Goal: Task Accomplishment & Management: Manage account settings

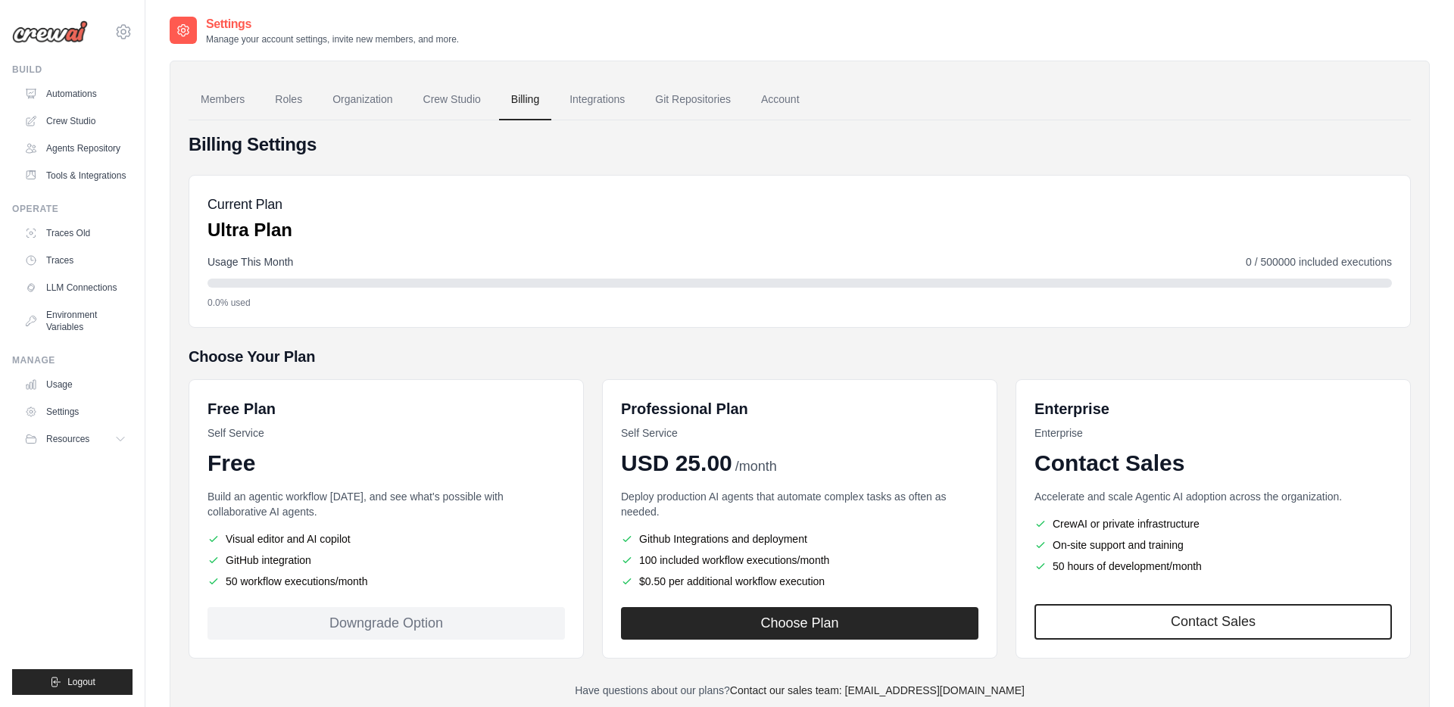
scroll to position [49, 0]
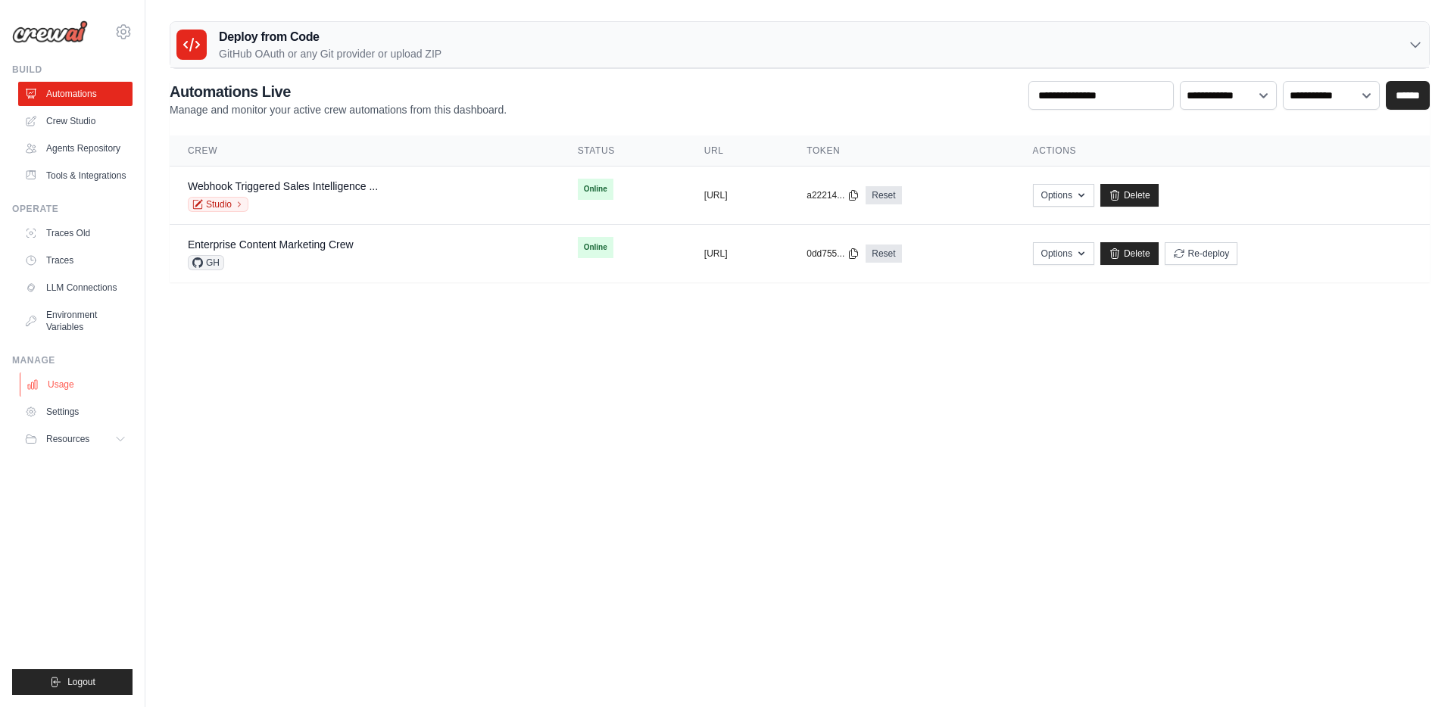
click at [69, 379] on link "Usage" at bounding box center [77, 385] width 114 height 24
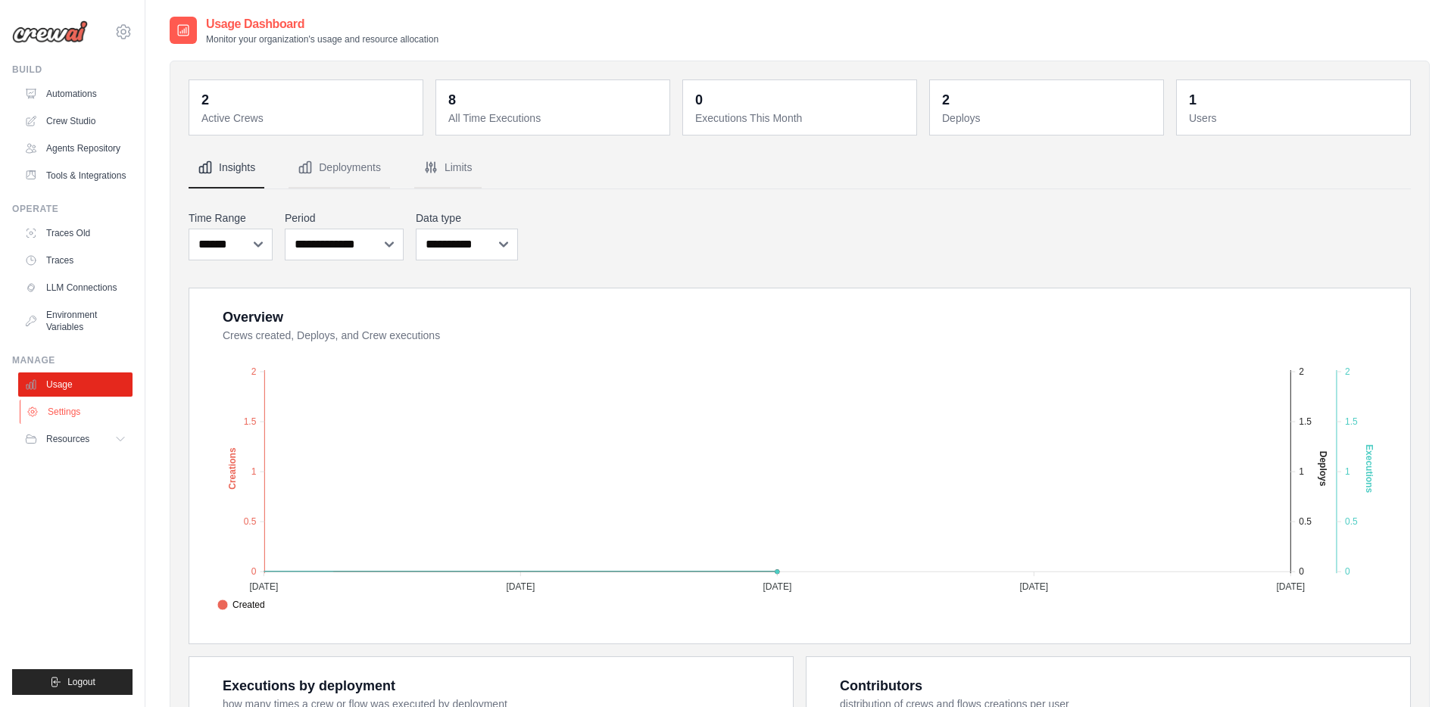
click at [65, 417] on link "Settings" at bounding box center [77, 412] width 114 height 24
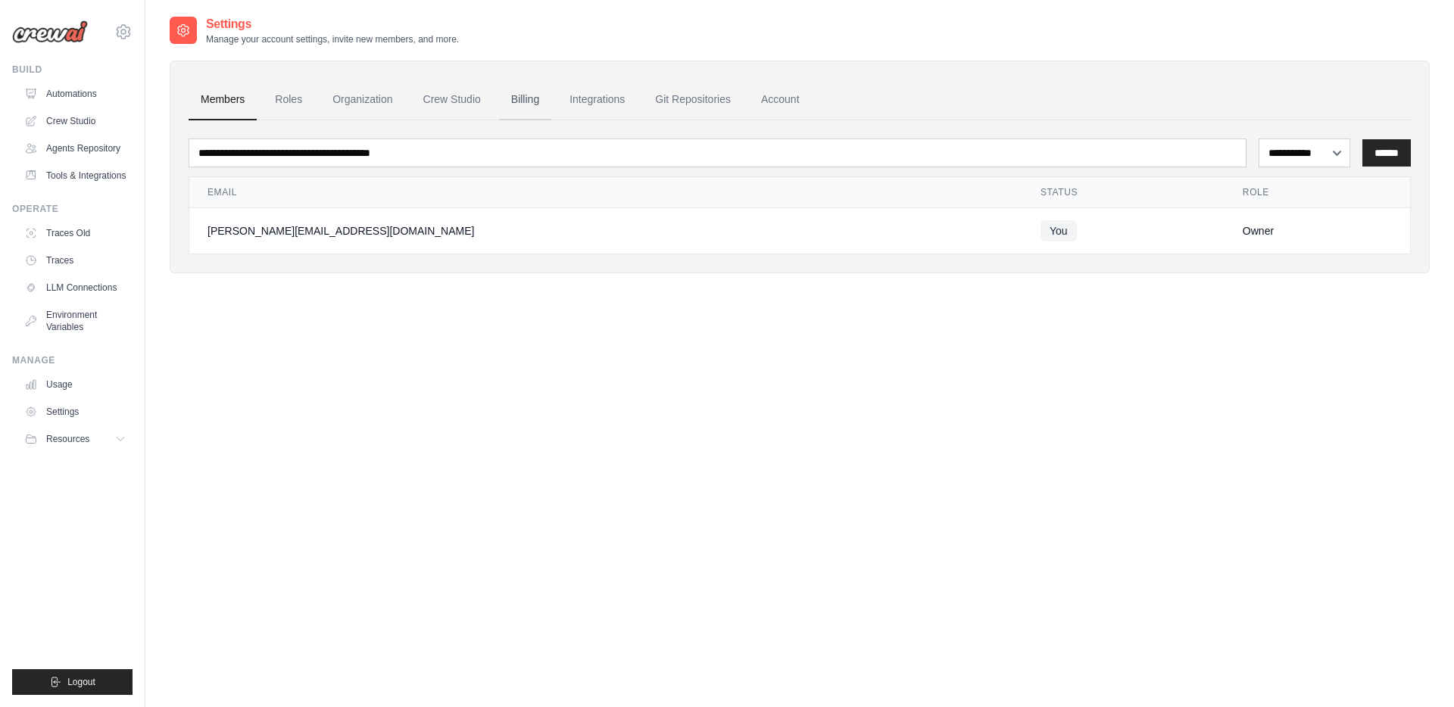
click at [520, 89] on link "Billing" at bounding box center [525, 100] width 52 height 41
